Goal: Task Accomplishment & Management: Manage account settings

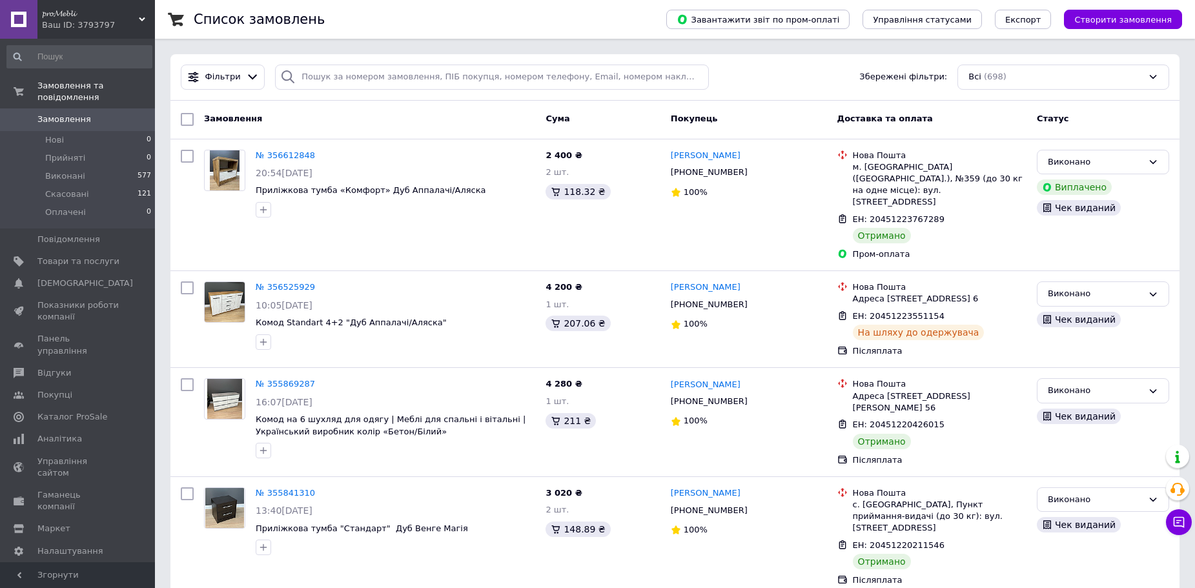
click at [113, 114] on link "Замовлення 0" at bounding box center [79, 119] width 159 height 22
drag, startPoint x: 758, startPoint y: 82, endPoint x: 812, endPoint y: 68, distance: 55.9
click at [759, 81] on div "Фільтри Збережені фільтри: Всі (698)" at bounding box center [675, 77] width 999 height 25
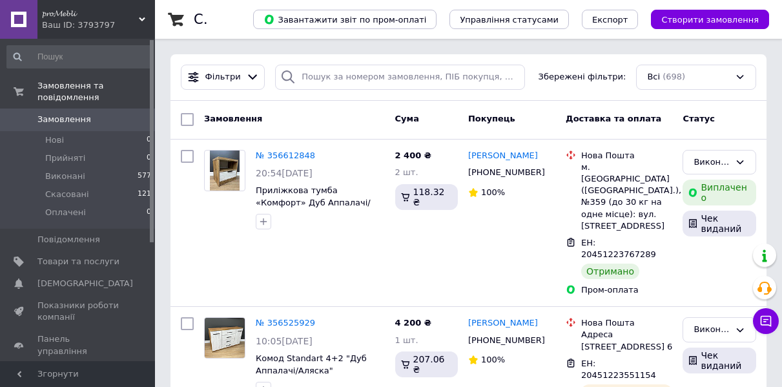
drag, startPoint x: 280, startPoint y: 240, endPoint x: 457, endPoint y: 89, distance: 233.1
click at [280, 240] on div "№ 356612848 20:54[DATE] Приліжкова тумба «Комфорт» Дуб Аппалачі/[GEOGRAPHIC_DAT…" at bounding box center [294, 223] width 191 height 157
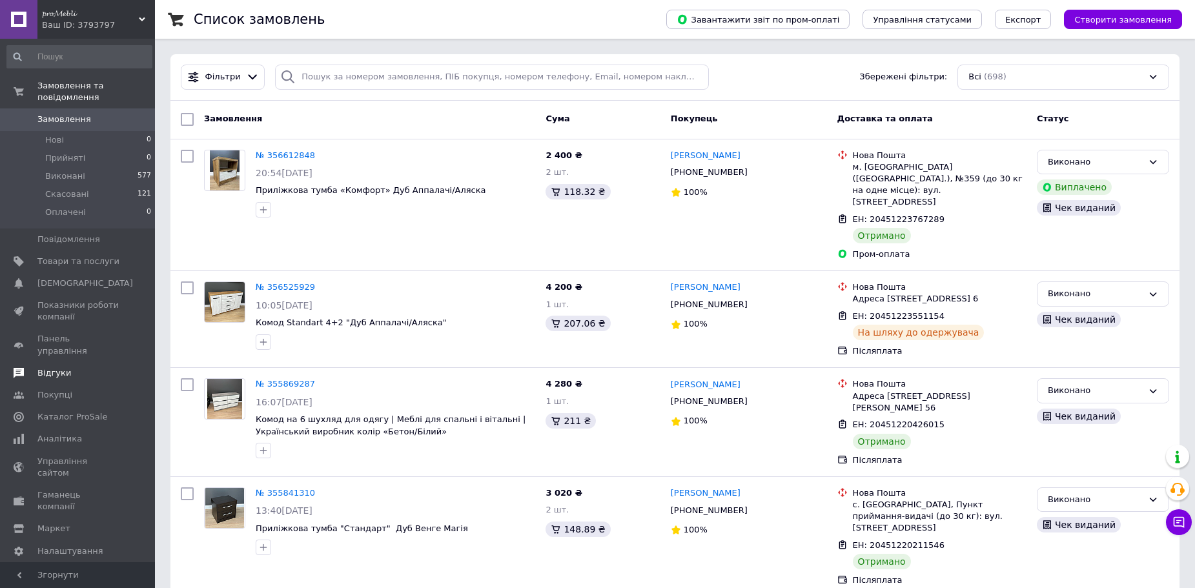
click at [39, 367] on span "Відгуки" at bounding box center [54, 373] width 34 height 12
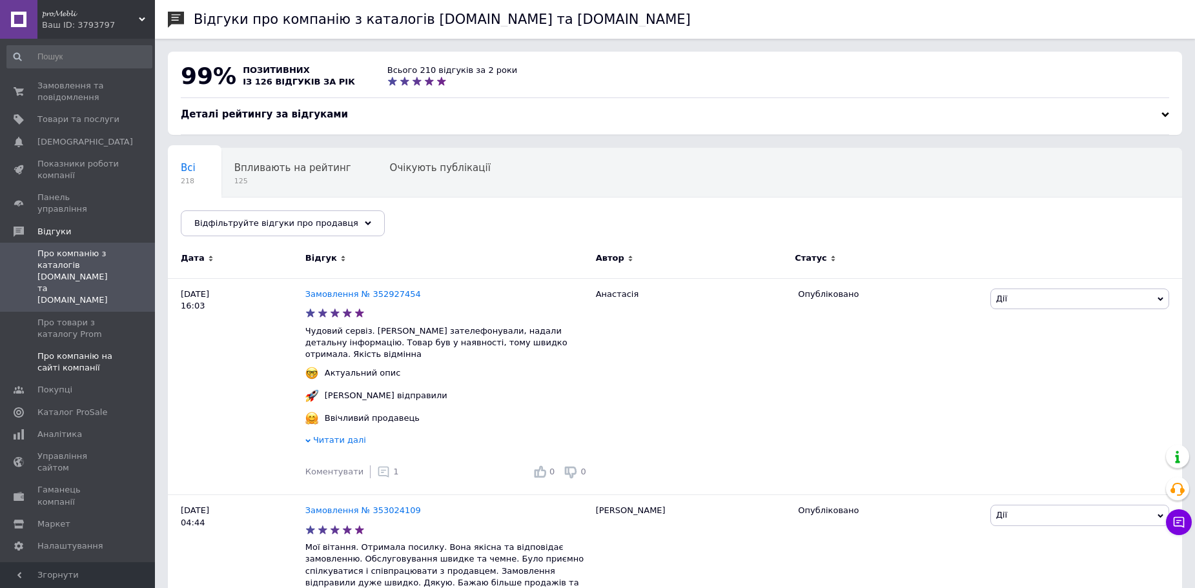
click at [67, 351] on span "Про компанію на сайті компанії" at bounding box center [78, 362] width 82 height 23
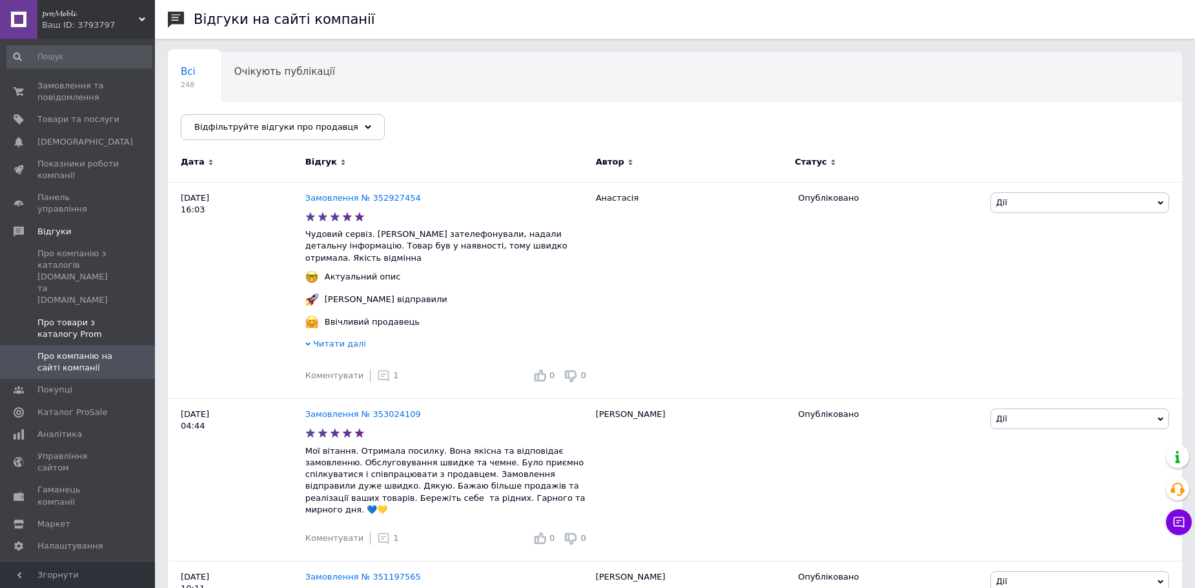
click at [65, 317] on span "Про товари з каталогу Prom" at bounding box center [78, 328] width 82 height 23
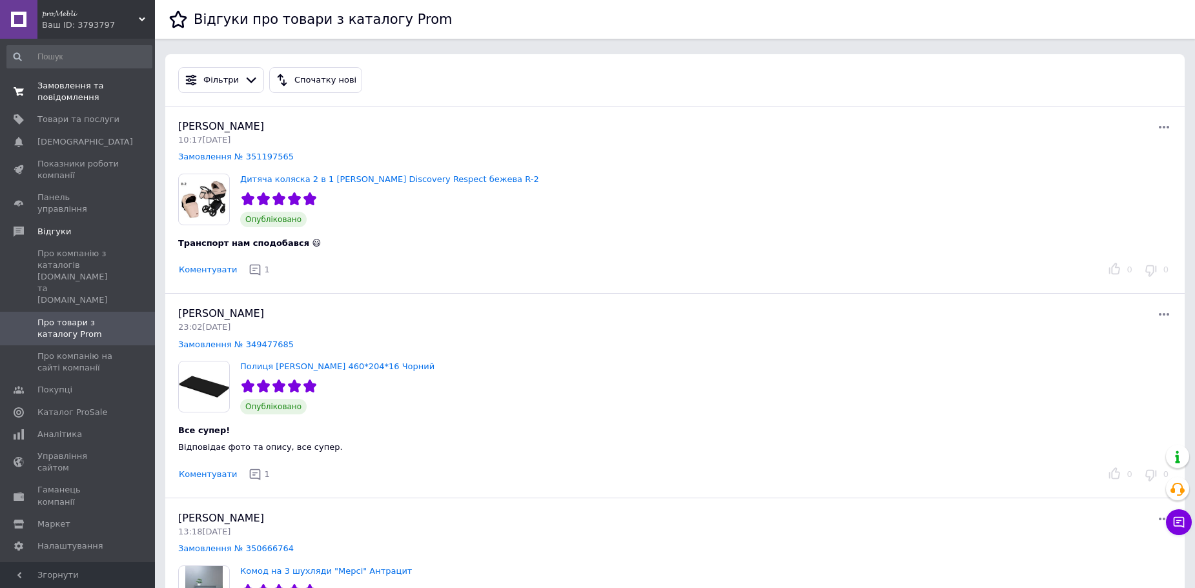
click at [77, 99] on span "Замовлення та повідомлення" at bounding box center [78, 91] width 82 height 23
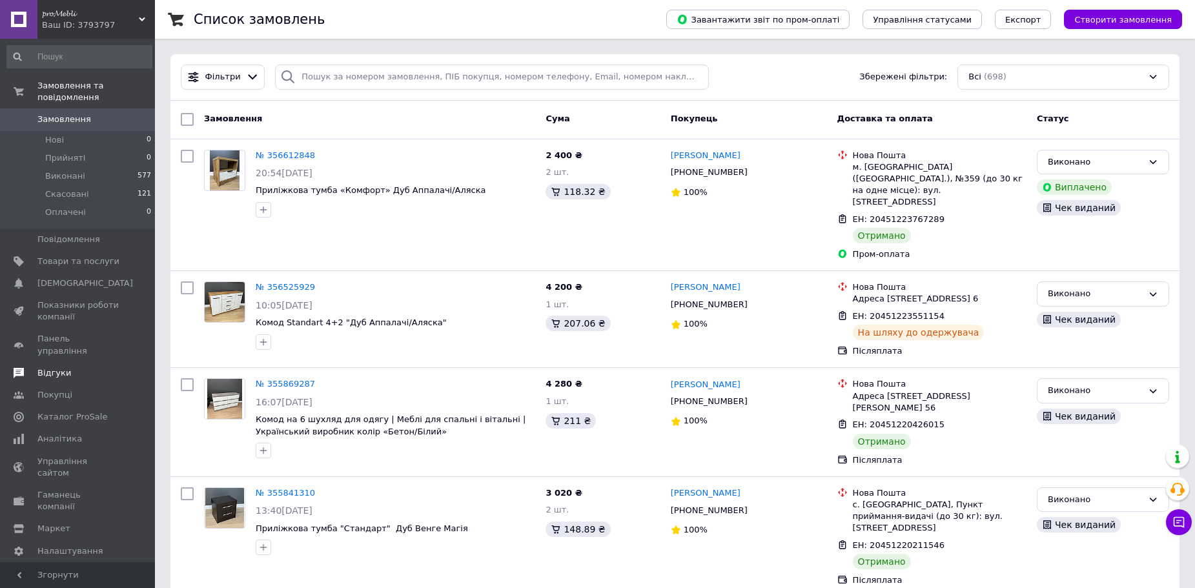
click at [75, 367] on span "Відгуки" at bounding box center [78, 373] width 82 height 12
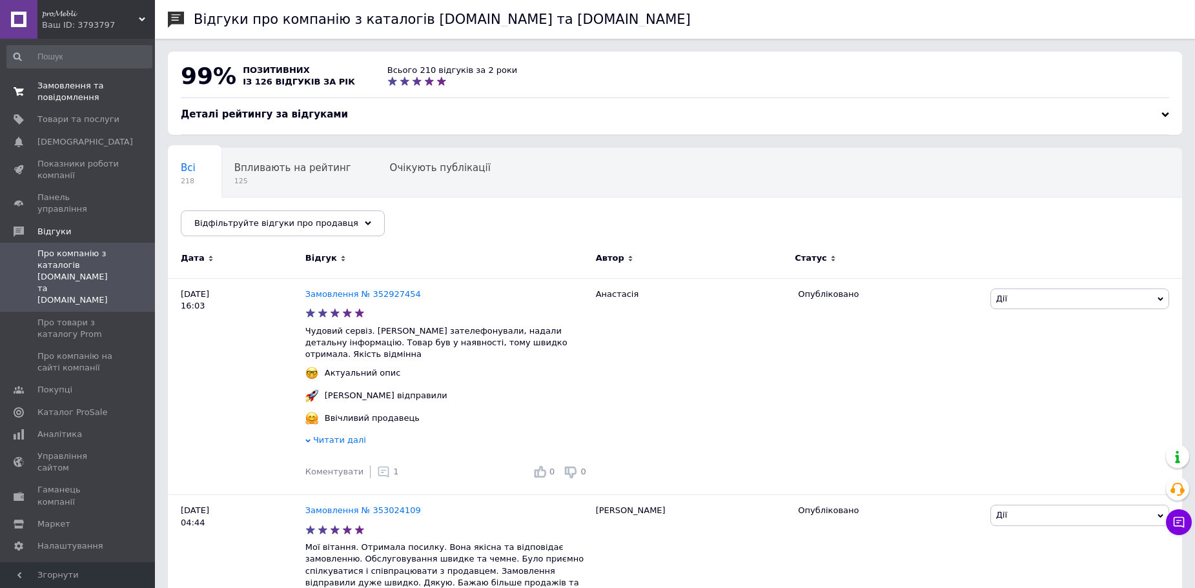
click at [52, 96] on span "Замовлення та повідомлення" at bounding box center [78, 91] width 82 height 23
